Goal: Task Accomplishment & Management: Manage account settings

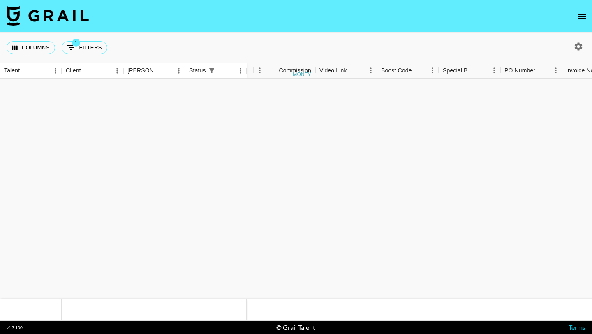
scroll to position [407, 780]
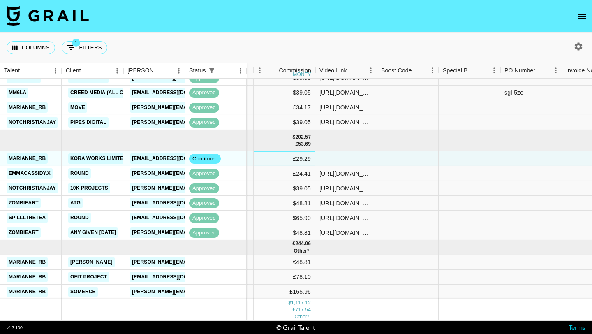
click at [279, 164] on div "£29.29" at bounding box center [285, 158] width 62 height 15
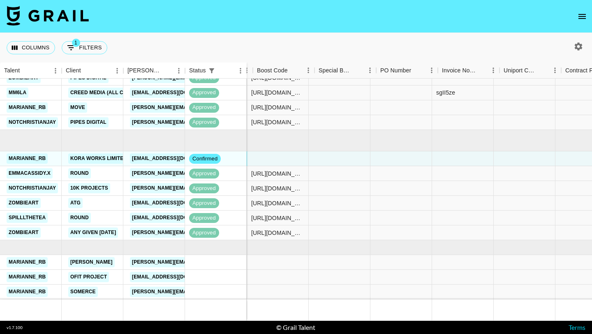
scroll to position [407, 1153]
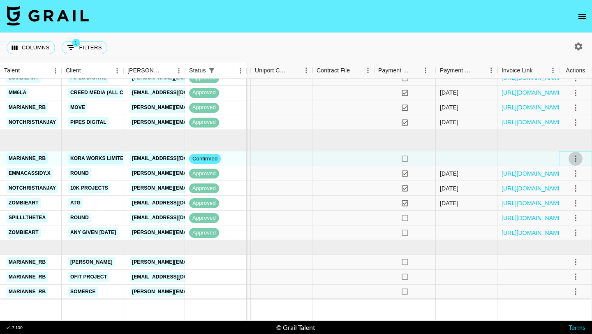
click at [570, 162] on button "select merge strategy" at bounding box center [576, 159] width 14 height 14
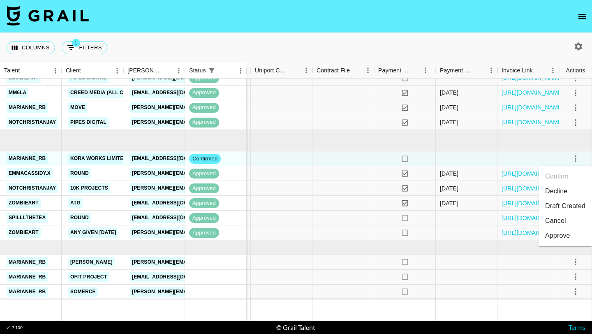
click at [555, 229] on li "Approve" at bounding box center [565, 235] width 53 height 15
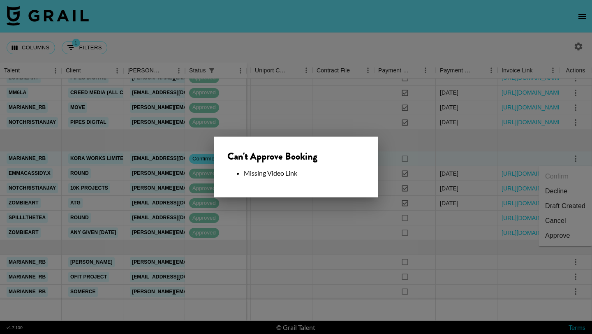
click at [309, 231] on div at bounding box center [296, 167] width 592 height 334
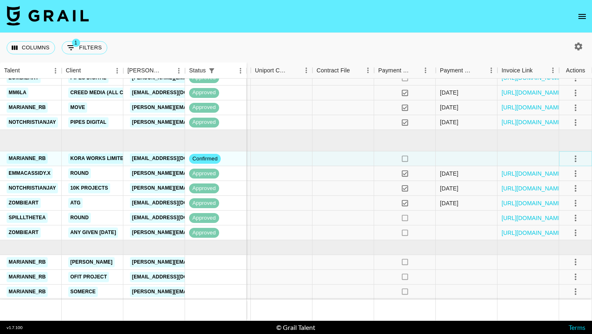
click at [578, 159] on icon "select merge strategy" at bounding box center [576, 159] width 10 height 10
click at [563, 220] on li "Cancel" at bounding box center [565, 220] width 53 height 15
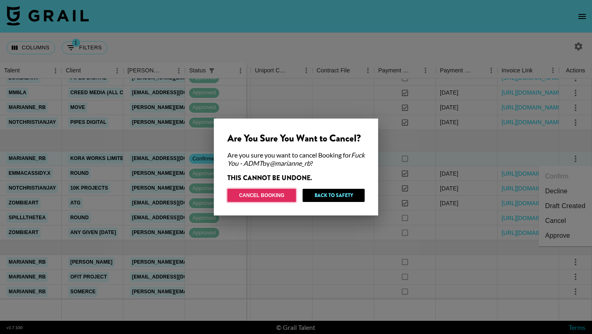
click at [273, 195] on button "Cancel Booking" at bounding box center [261, 195] width 69 height 13
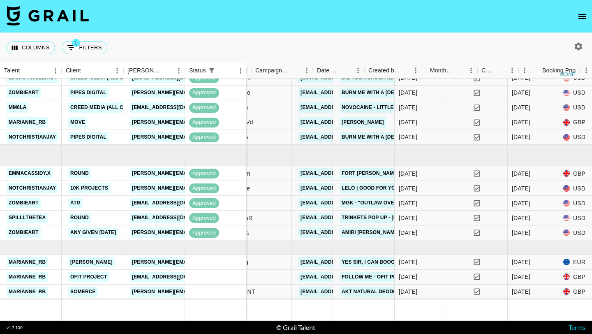
scroll to position [392, 374]
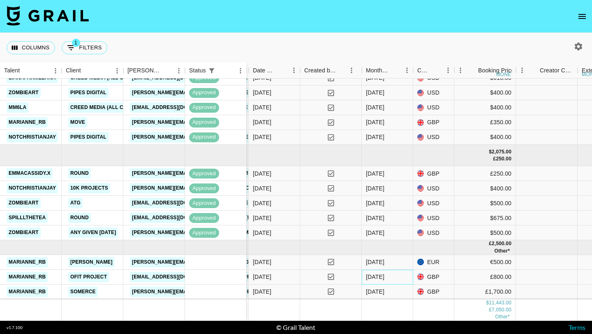
click at [390, 275] on div "[DATE]" at bounding box center [387, 277] width 51 height 15
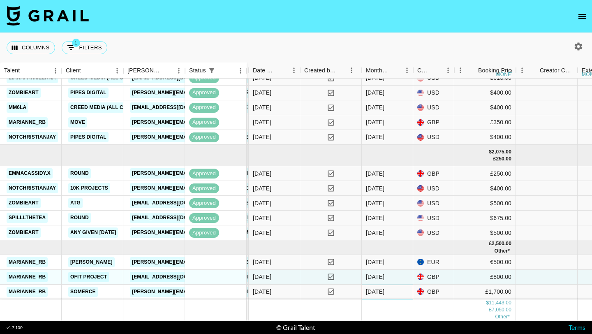
click at [395, 288] on div "[DATE]" at bounding box center [387, 291] width 51 height 15
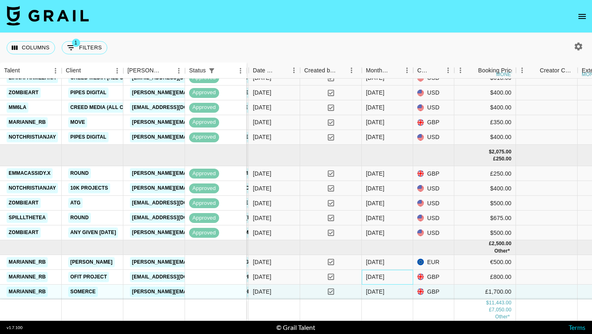
click at [395, 276] on div "[DATE]" at bounding box center [387, 277] width 51 height 15
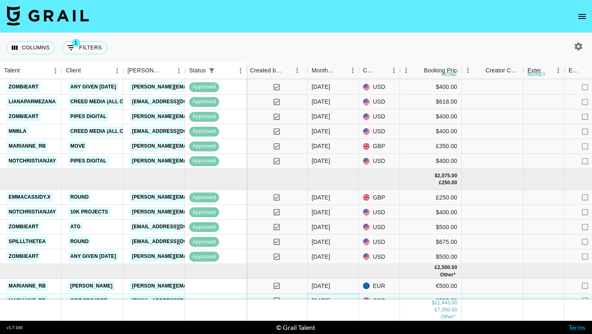
scroll to position [367, 428]
